Goal: Task Accomplishment & Management: Use online tool/utility

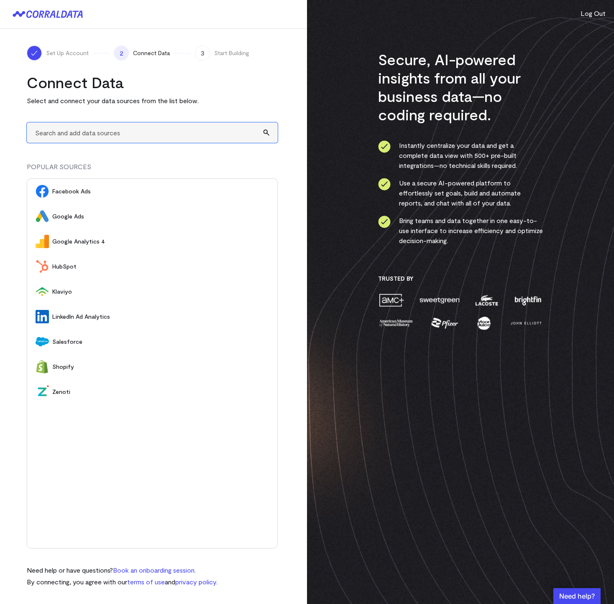
click at [92, 136] on input "text" at bounding box center [152, 132] width 251 height 20
type input "u"
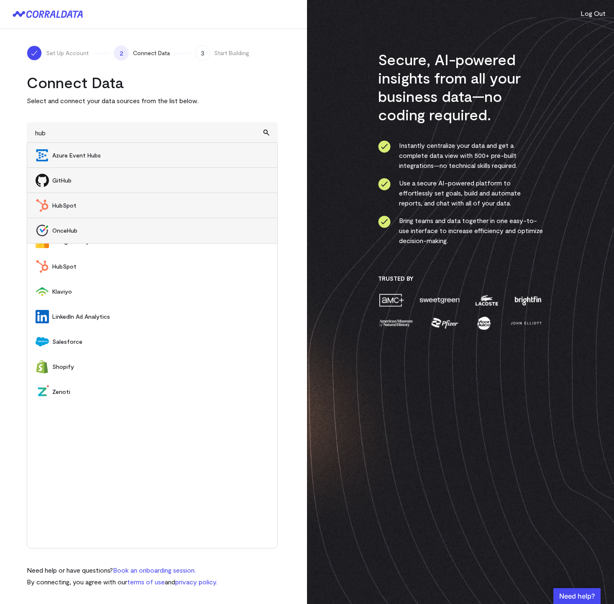
click at [86, 209] on span "HubSpot" at bounding box center [160, 205] width 217 height 8
type input "HubSpot"
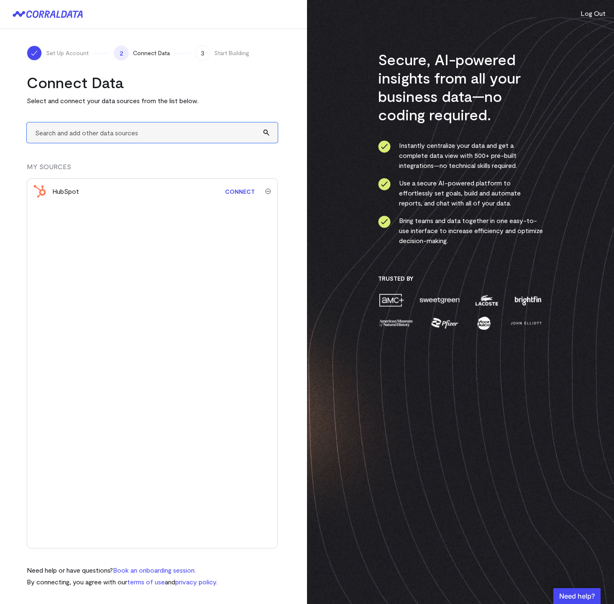
click at [106, 136] on input "text" at bounding box center [152, 132] width 251 height 20
type input "quick"
click at [42, 129] on input "text" at bounding box center [152, 132] width 251 height 20
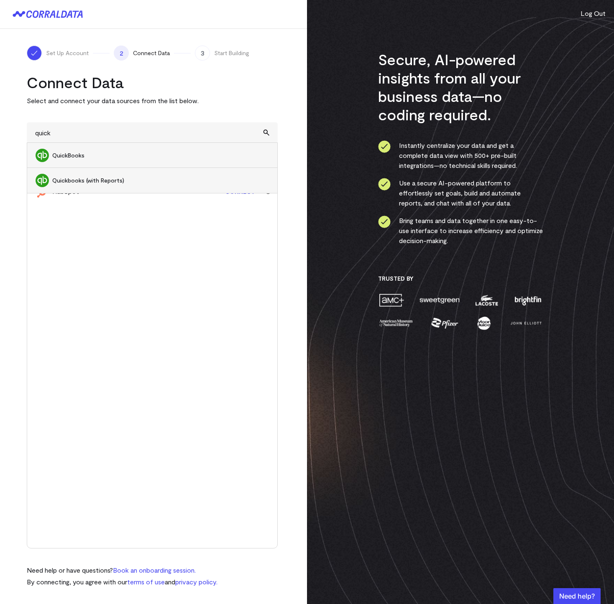
click at [62, 184] on span "Quickbooks (with Reports)" at bounding box center [160, 180] width 217 height 8
type input "Quickbooks (with Reports)"
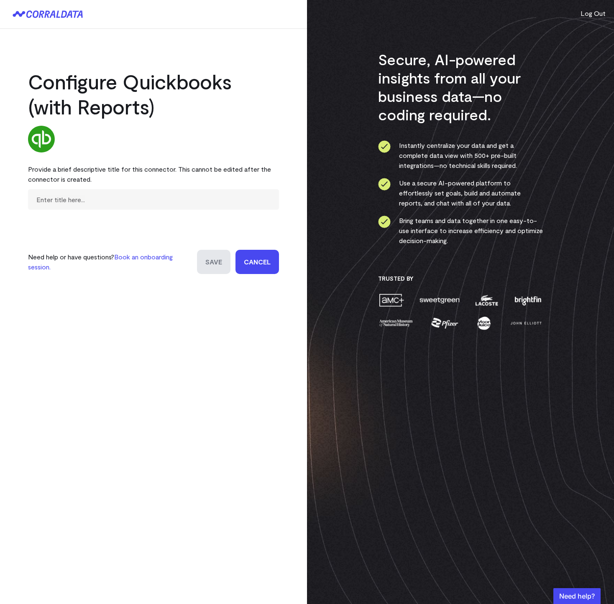
click at [127, 488] on div "Configure Quickbooks (with Reports) Provide a brief descriptive title for this …" at bounding box center [153, 302] width 307 height 604
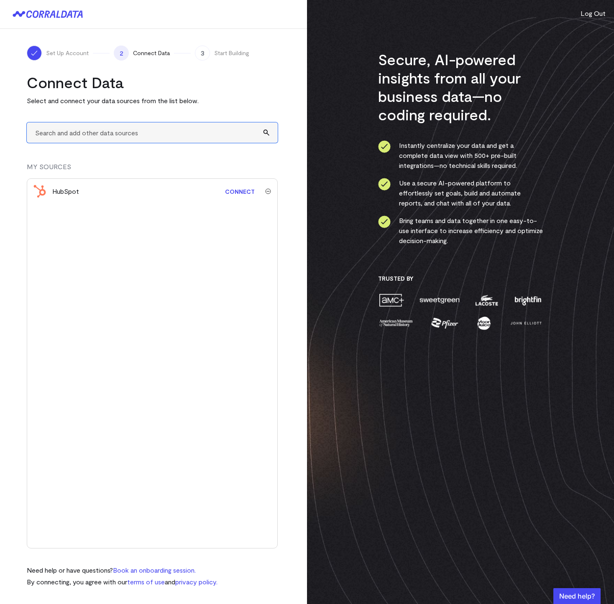
click at [79, 135] on input "text" at bounding box center [152, 132] width 251 height 20
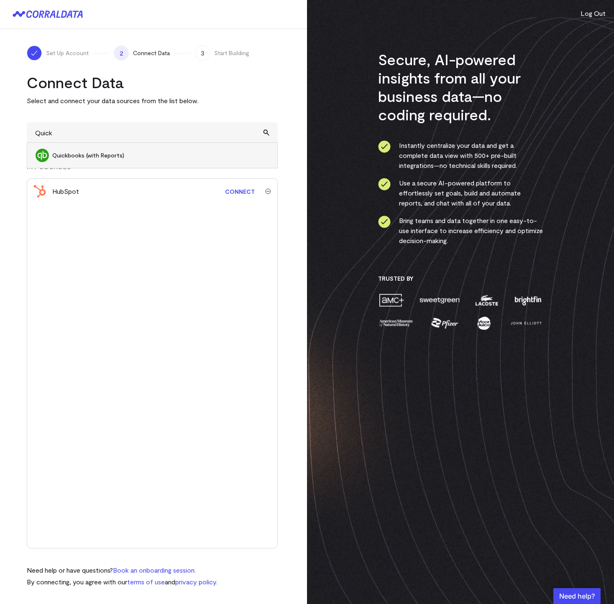
click at [133, 156] on span "Quickbooks (with Reports)" at bounding box center [160, 155] width 217 height 8
type input "Quickbooks (with Reports)"
